Goal: Task Accomplishment & Management: Complete application form

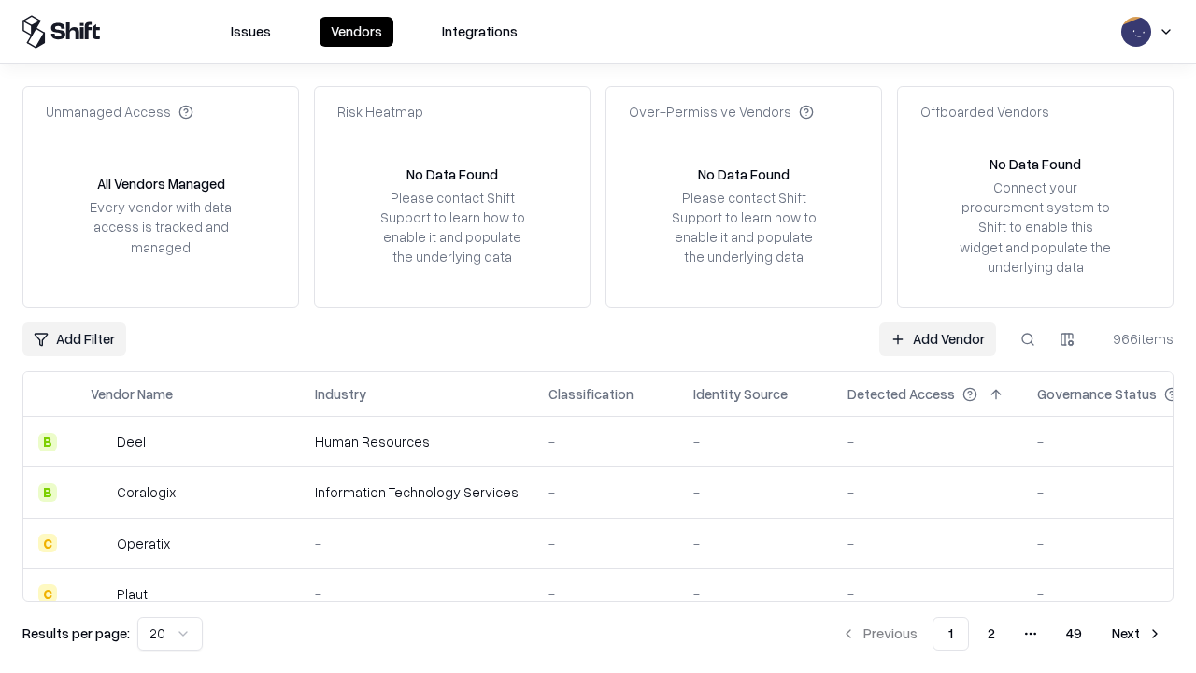
click at [937, 338] on link "Add Vendor" at bounding box center [937, 339] width 117 height 34
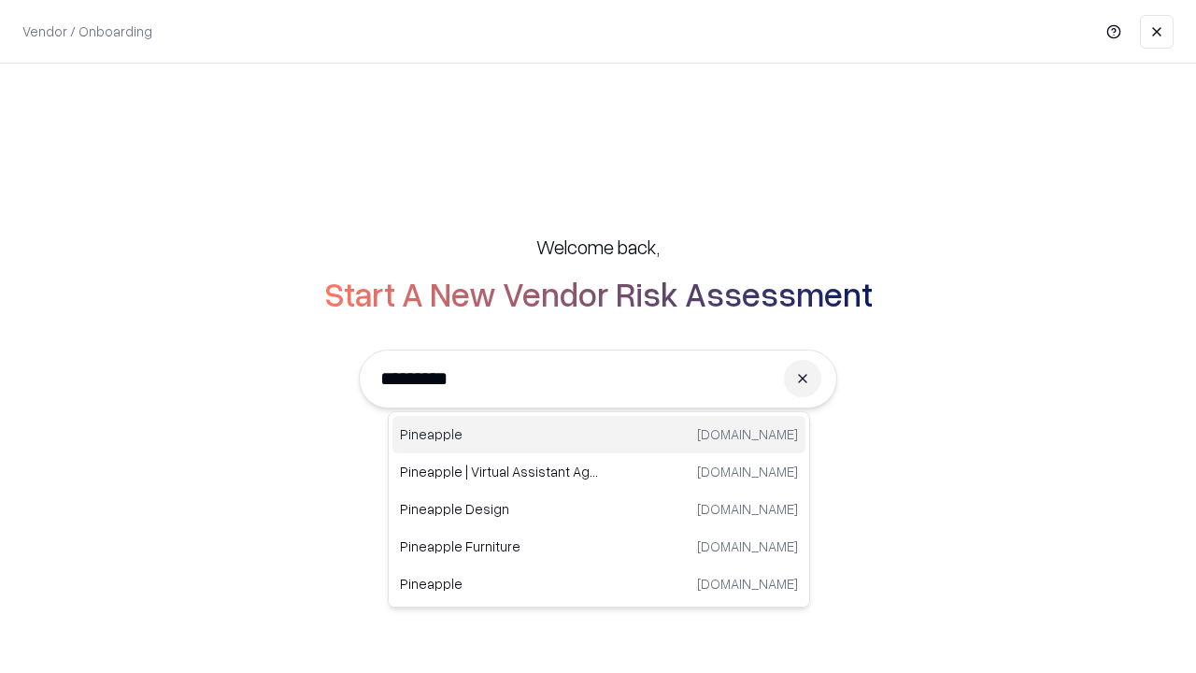
click at [599, 434] on div "Pineapple [DOMAIN_NAME]" at bounding box center [598, 434] width 413 height 37
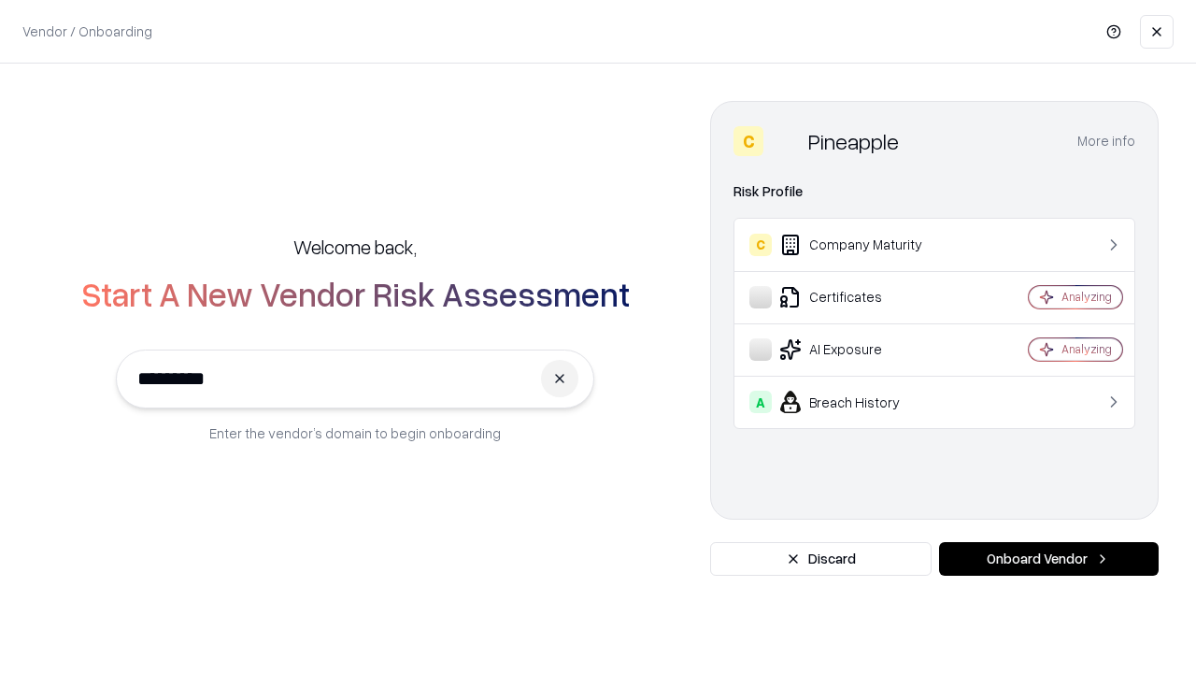
type input "*********"
click at [1048, 559] on button "Onboard Vendor" at bounding box center [1049, 559] width 220 height 34
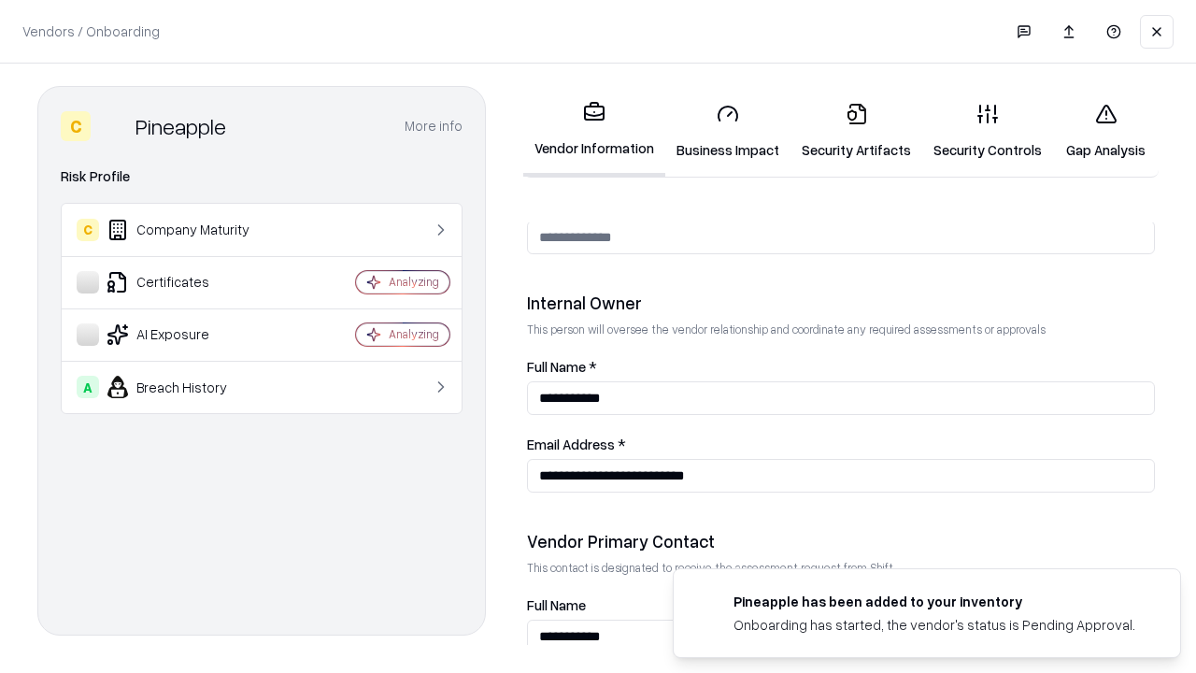
scroll to position [968, 0]
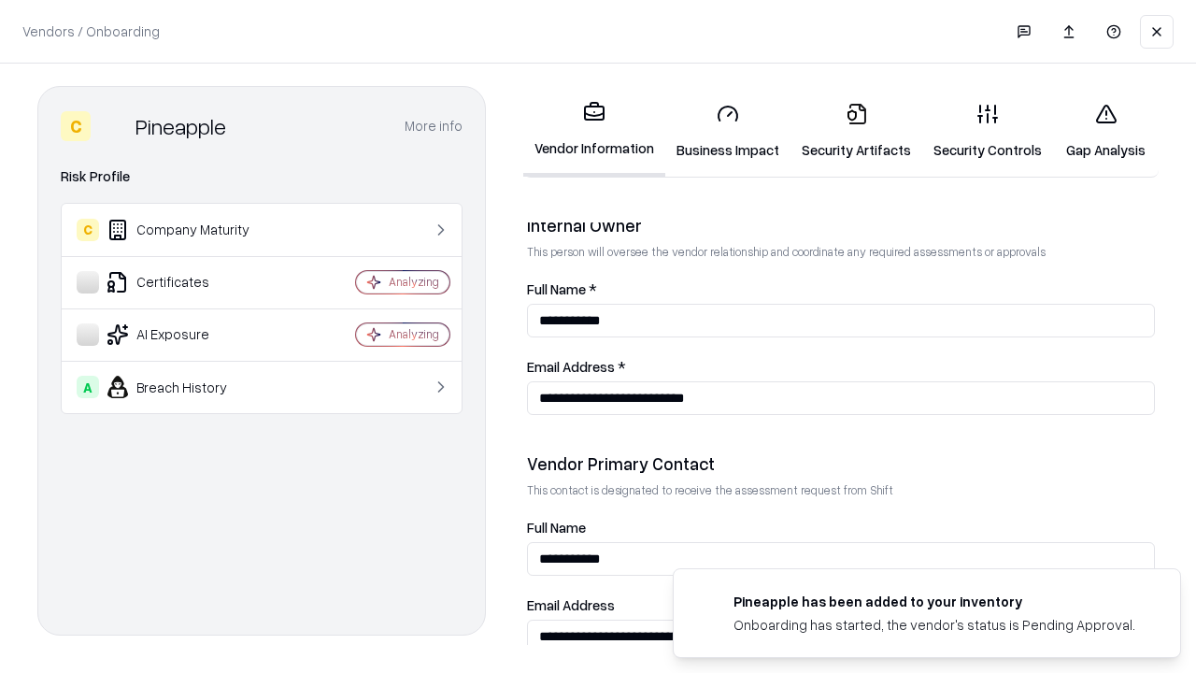
click at [728, 131] on link "Business Impact" at bounding box center [727, 131] width 125 height 87
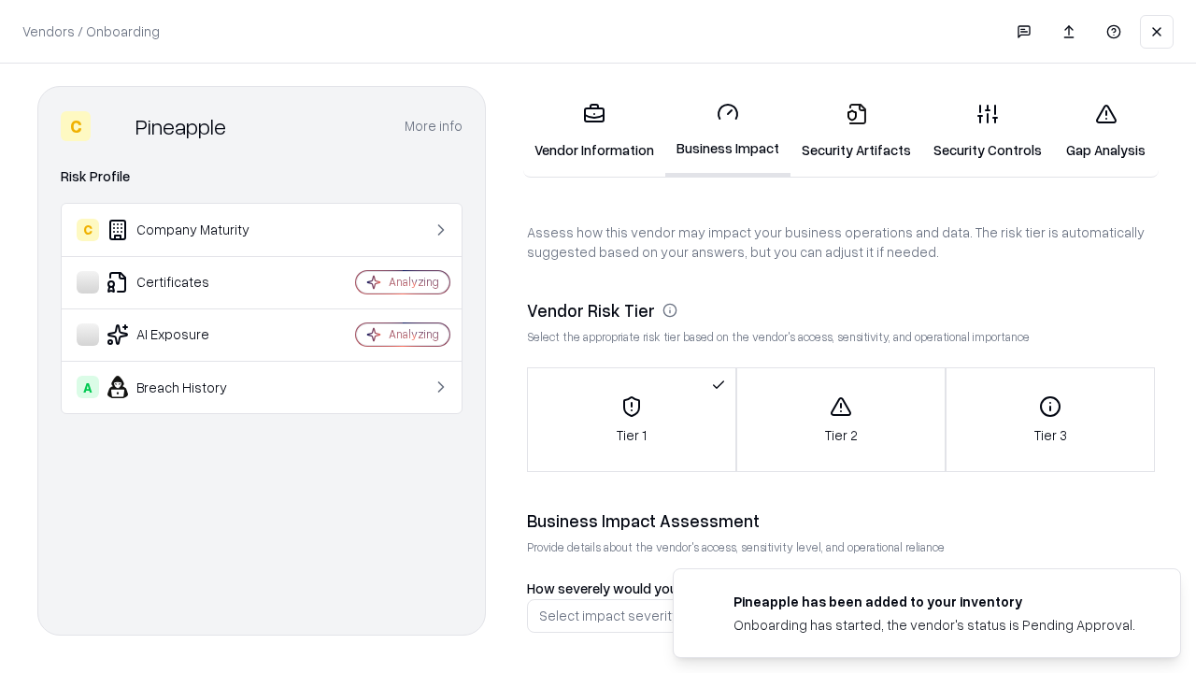
click at [856, 131] on link "Security Artifacts" at bounding box center [856, 131] width 132 height 87
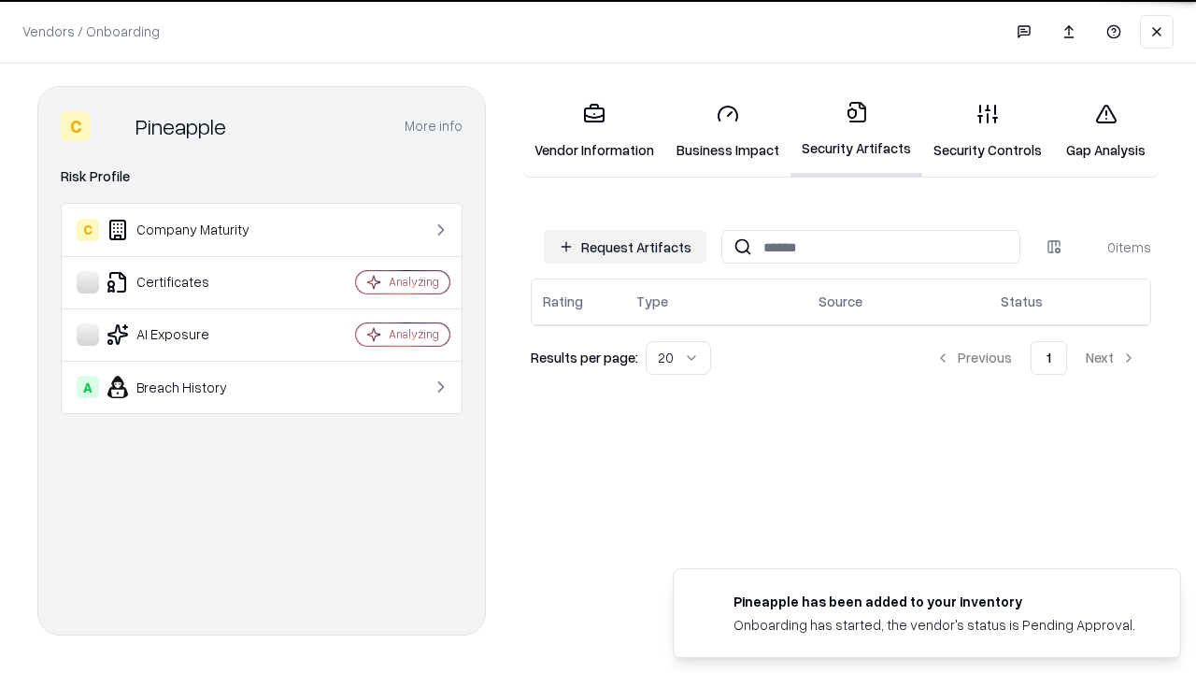
click at [625, 246] on button "Request Artifacts" at bounding box center [625, 247] width 163 height 34
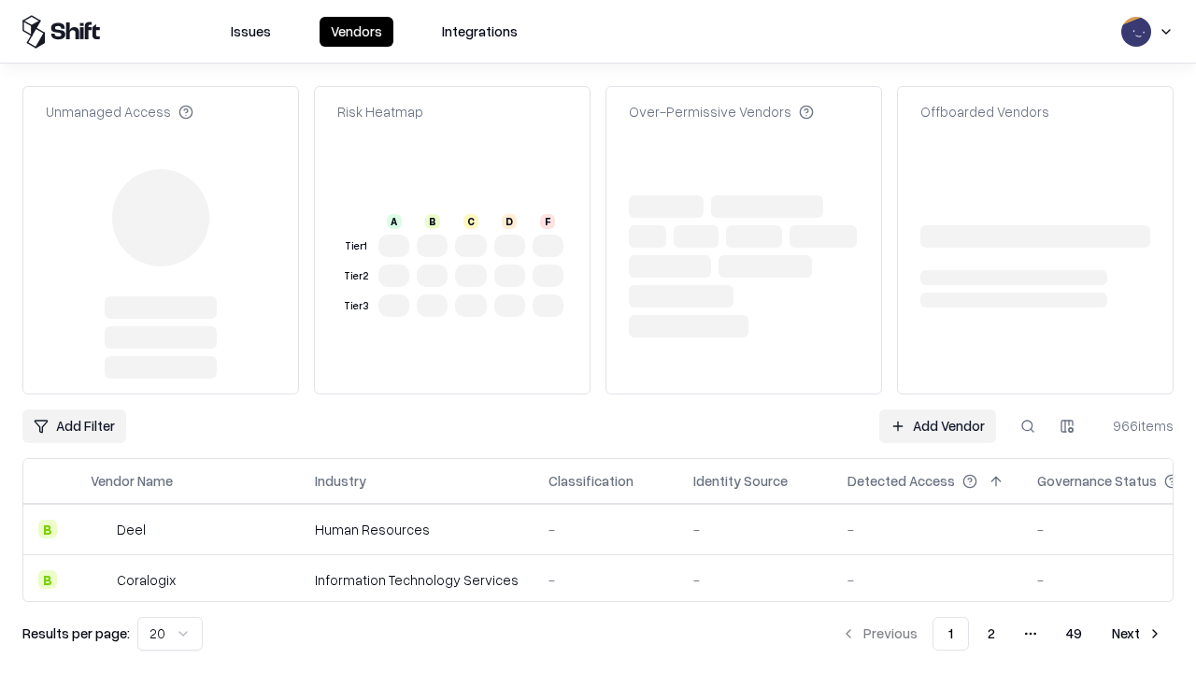
click at [937, 409] on link "Add Vendor" at bounding box center [937, 426] width 117 height 34
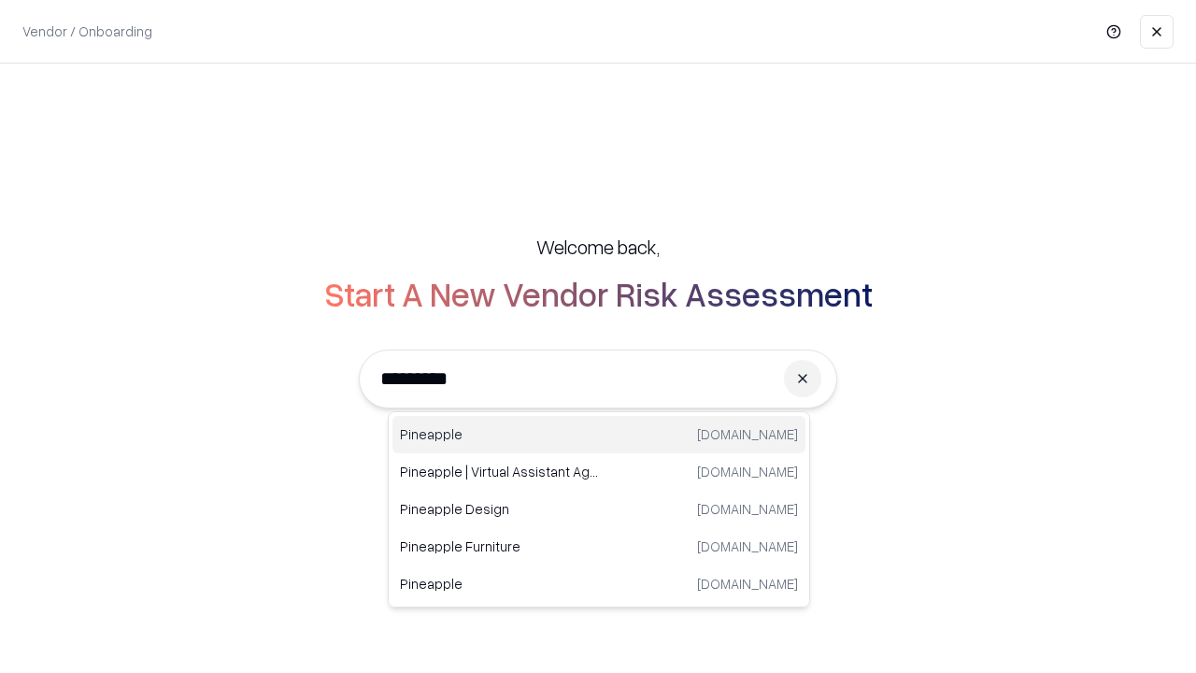
click at [599, 434] on div "Pineapple [DOMAIN_NAME]" at bounding box center [598, 434] width 413 height 37
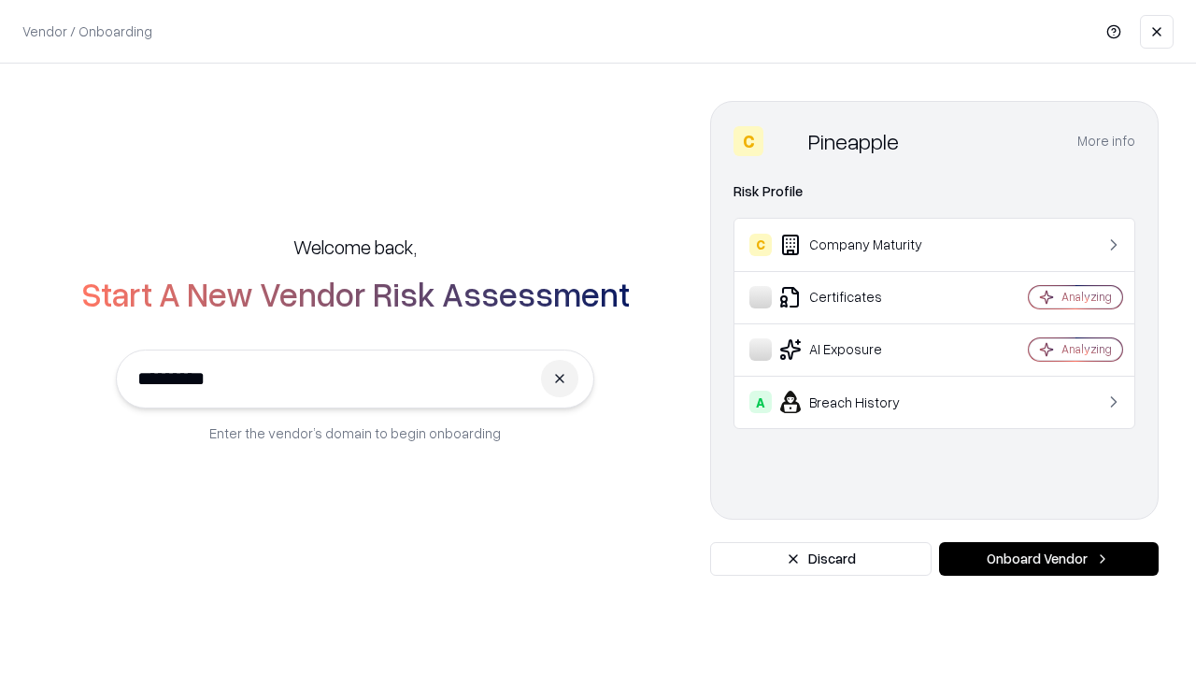
type input "*********"
click at [1048, 559] on button "Onboard Vendor" at bounding box center [1049, 559] width 220 height 34
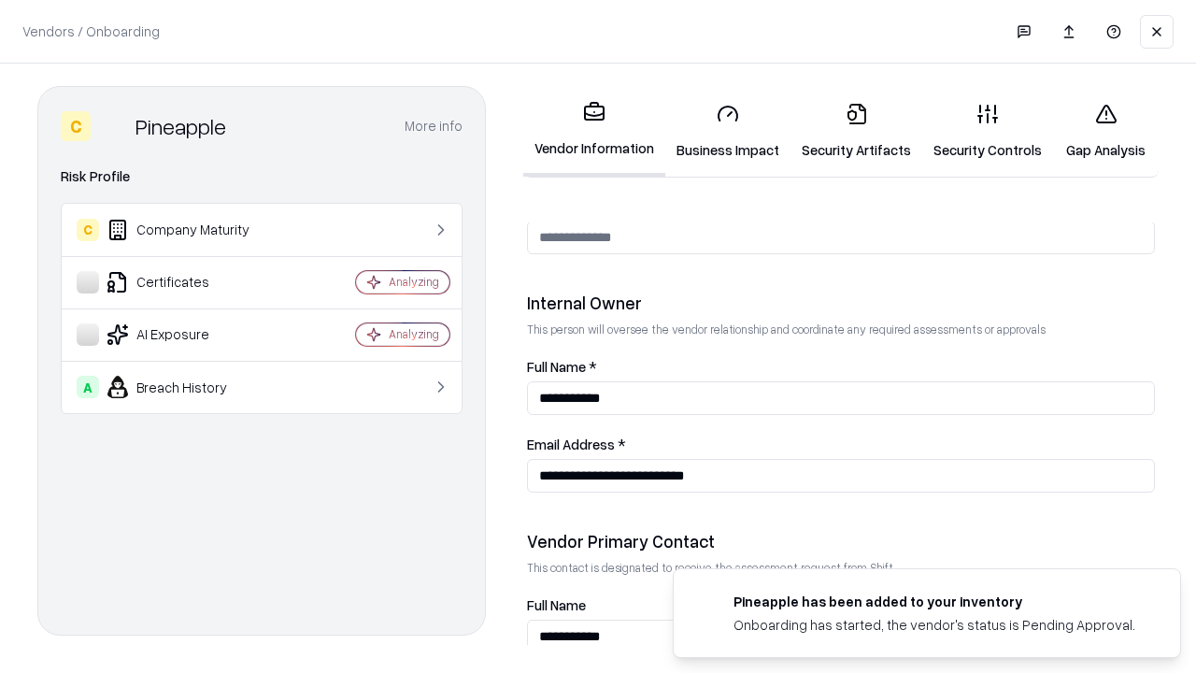
scroll to position [968, 0]
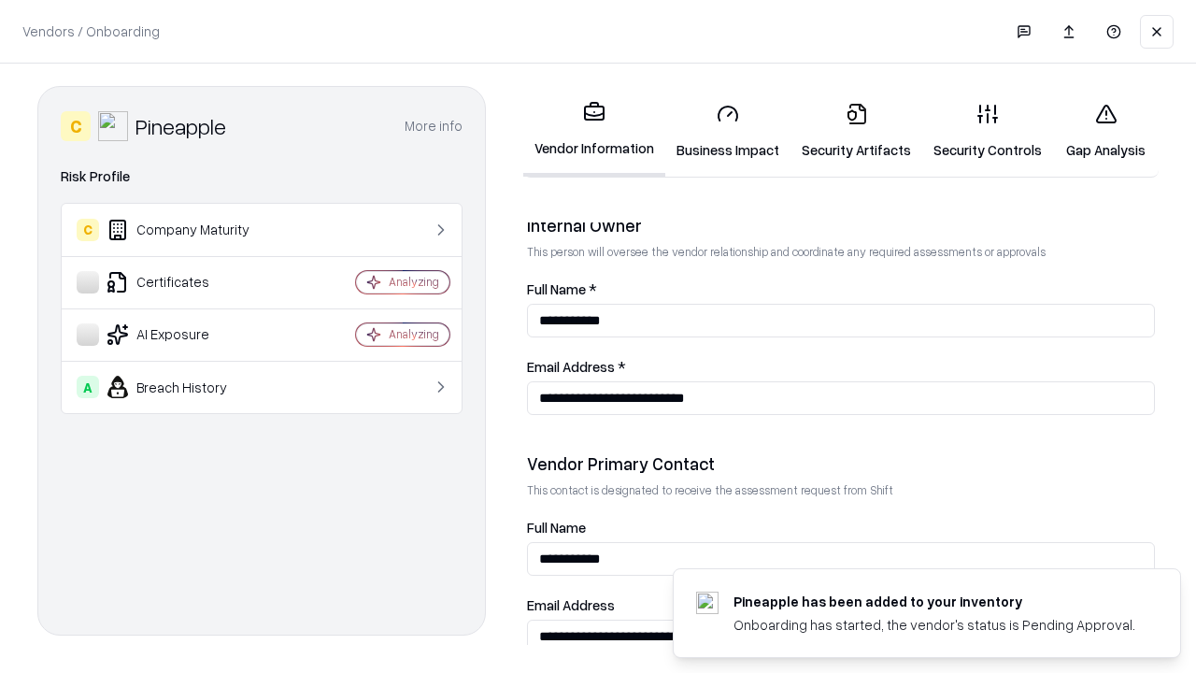
click at [1105, 131] on link "Gap Analysis" at bounding box center [1106, 131] width 106 height 87
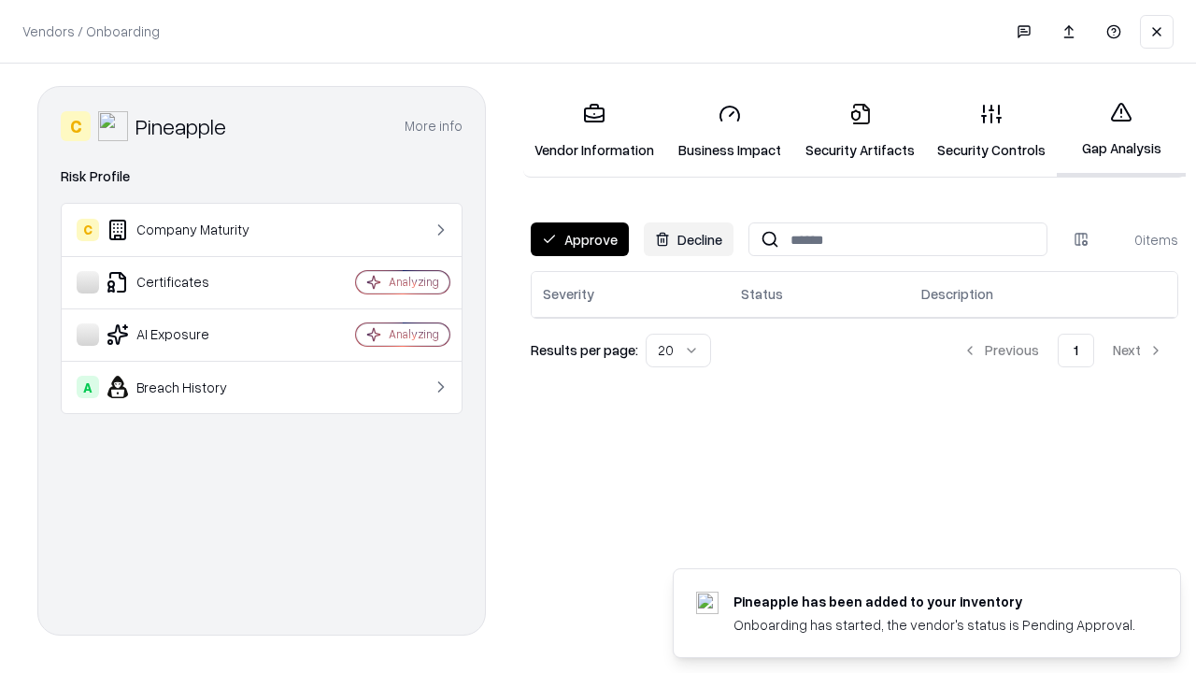
click at [579, 239] on button "Approve" at bounding box center [580, 239] width 98 height 34
